Goal: Learn about a topic: Learn about a topic

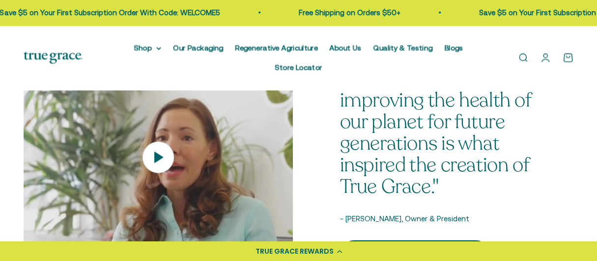
scroll to position [1227, 0]
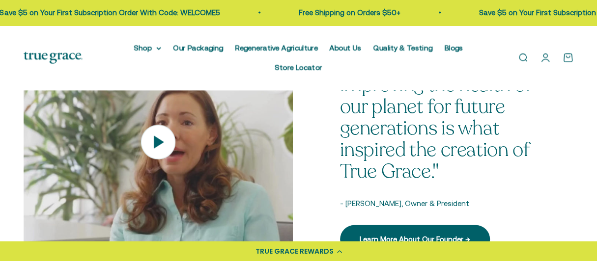
click at [147, 125] on icon at bounding box center [158, 142] width 34 height 34
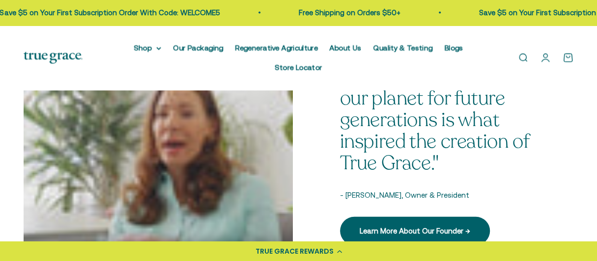
scroll to position [1277, 0]
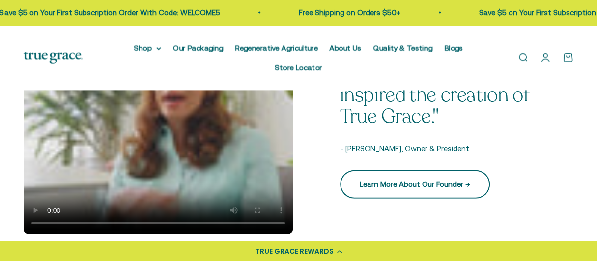
click at [367, 176] on link "Learn More About Our Founder →" at bounding box center [415, 184] width 150 height 28
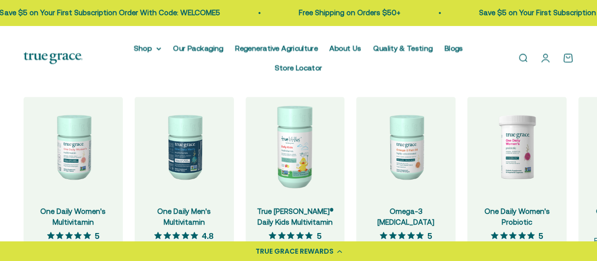
scroll to position [889, 0]
